Goal: Task Accomplishment & Management: Manage account settings

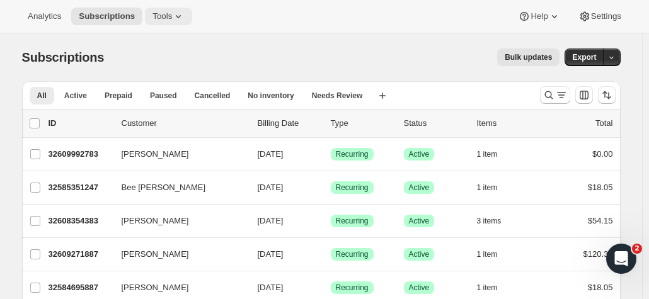
click at [165, 21] on span "Tools" at bounding box center [162, 16] width 20 height 10
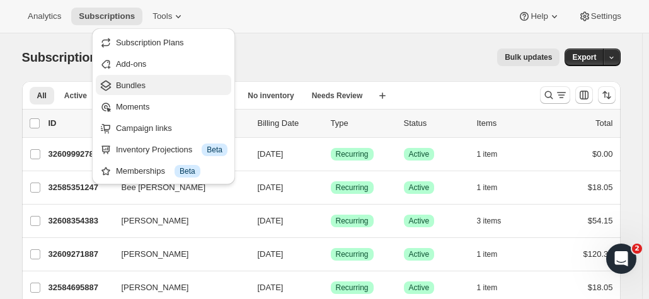
click at [141, 83] on span "Bundles" at bounding box center [131, 85] width 30 height 9
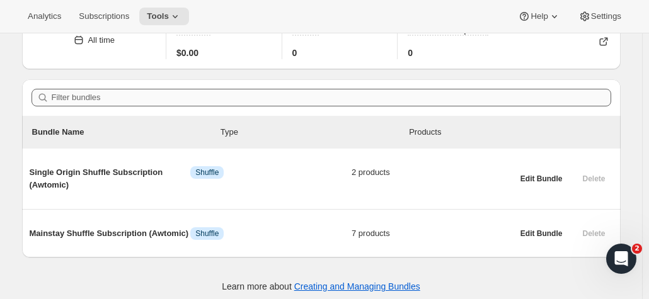
scroll to position [73, 0]
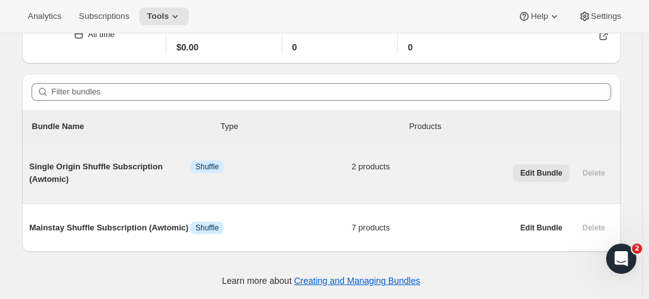
click at [532, 176] on span "Edit Bundle" at bounding box center [541, 173] width 42 height 10
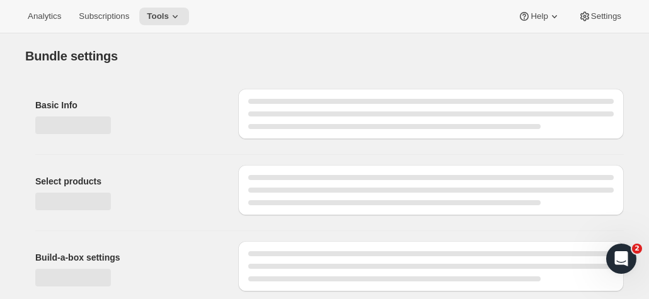
type input "Single Origin Shuffle Subscription (Awtomic)"
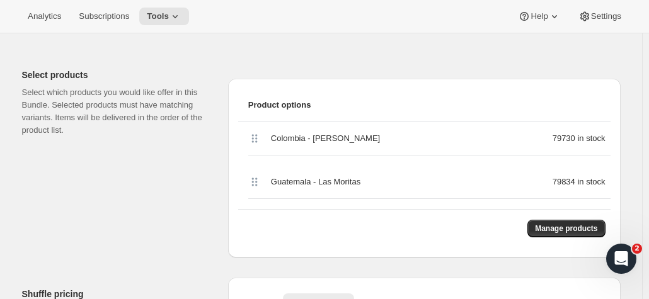
scroll to position [281, 0]
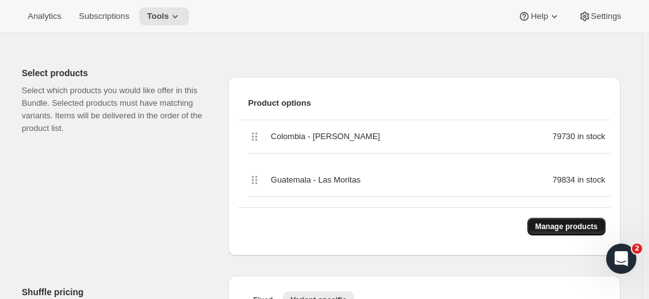
click at [568, 229] on span "Manage products" at bounding box center [566, 227] width 62 height 10
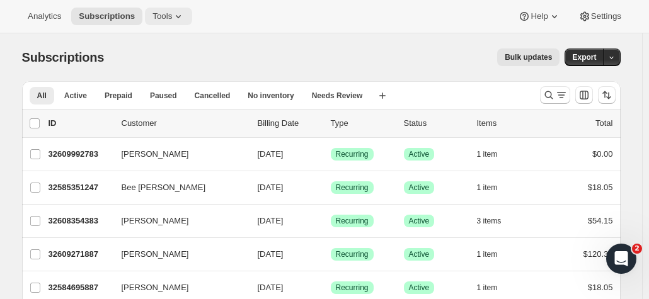
click at [173, 14] on icon at bounding box center [178, 16] width 13 height 13
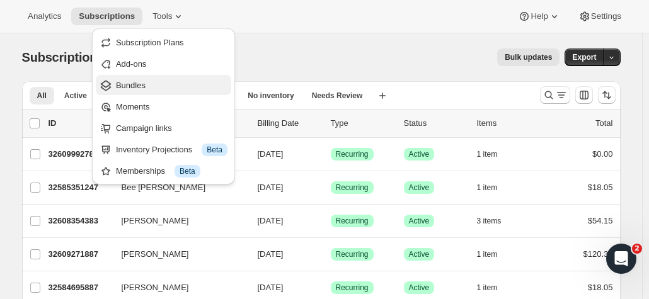
click at [152, 90] on span "Bundles" at bounding box center [172, 85] width 112 height 13
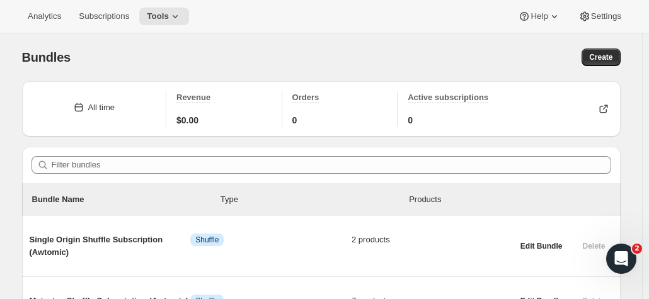
scroll to position [73, 0]
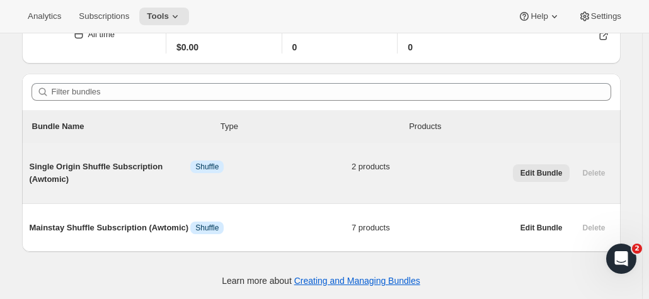
click at [553, 170] on span "Edit Bundle" at bounding box center [541, 173] width 42 height 10
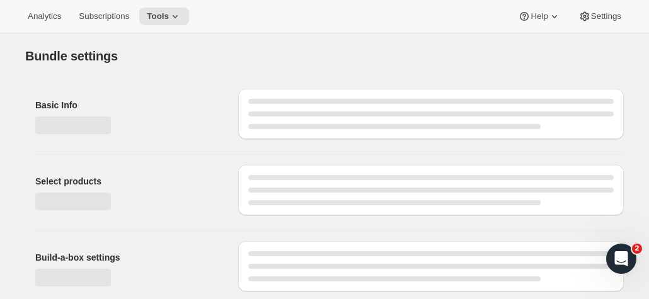
type input "Single Origin Shuffle Subscription (Awtomic)"
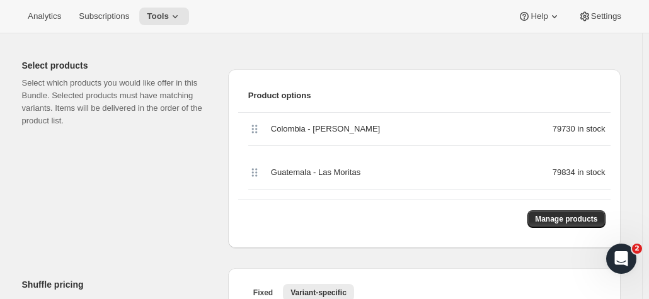
scroll to position [291, 0]
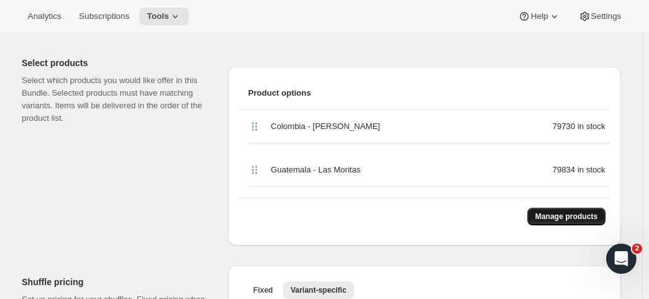
click at [567, 208] on button "Manage products" at bounding box center [566, 217] width 78 height 18
